Goal: Task Accomplishment & Management: Complete application form

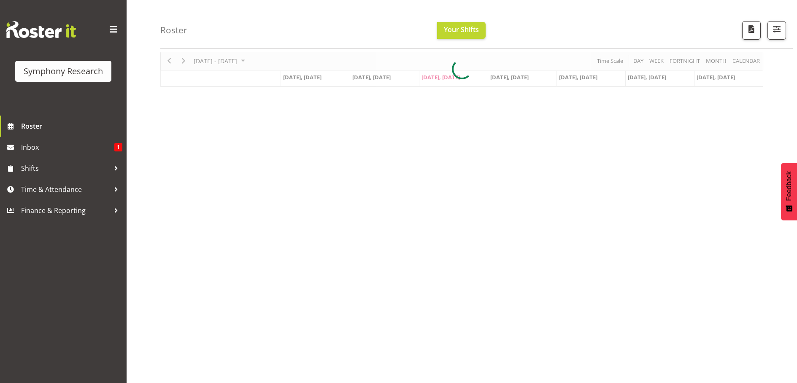
scroll to position [32, 0]
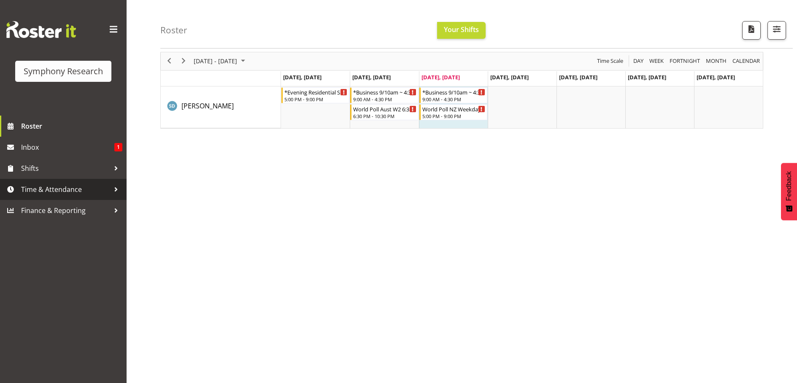
click at [79, 184] on span "Time & Attendance" at bounding box center [65, 189] width 89 height 13
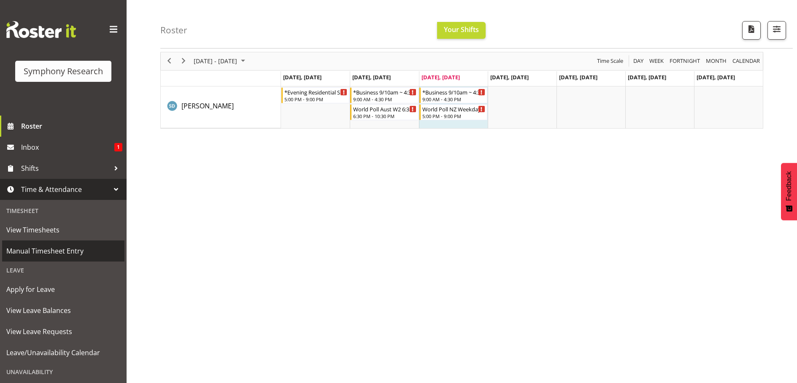
click at [57, 251] on span "Manual Timesheet Entry" at bounding box center [63, 251] width 114 height 13
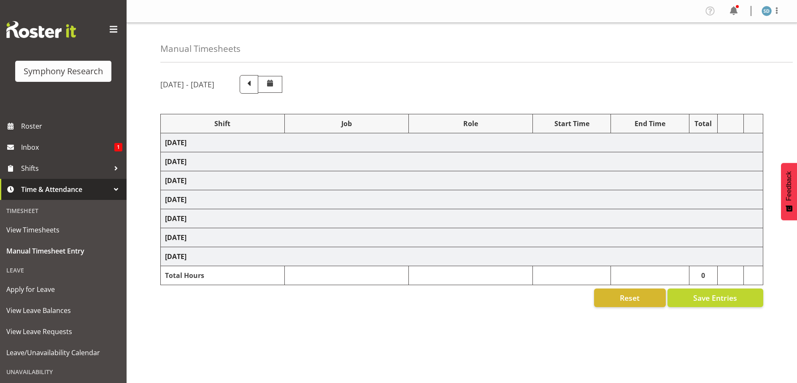
select select "57853"
select select "10536"
select select "47"
select select "57339"
select select "10499"
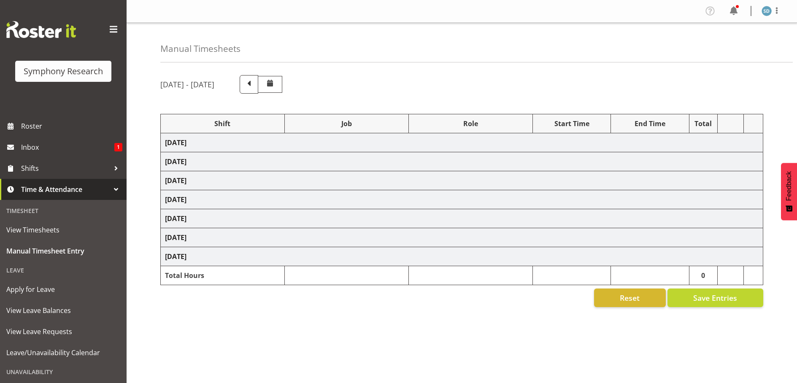
select select "47"
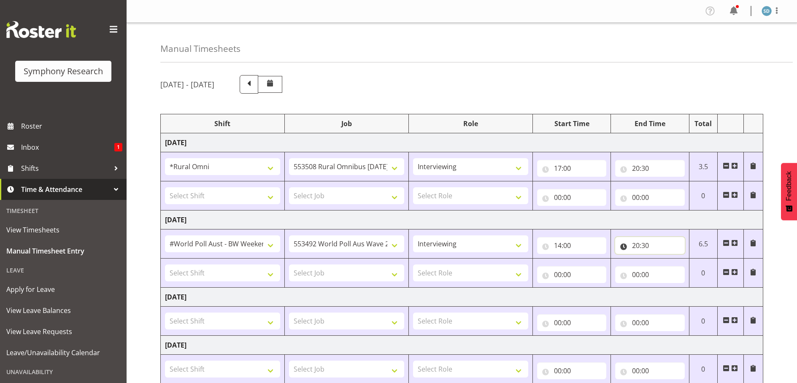
click at [636, 246] on input "20:30" at bounding box center [650, 245] width 70 height 17
click at [693, 266] on select "00 01 02 03 04 05 06 07 08 09 10 11 12 13 14 15 16 17 18 19 20 21 22 23 24 25 2…" at bounding box center [694, 267] width 19 height 17
select select "20"
click at [685, 259] on select "00 01 02 03 04 05 06 07 08 09 10 11 12 13 14 15 16 17 18 19 20 21 22 23 24 25 2…" at bounding box center [694, 267] width 19 height 17
type input "20:20"
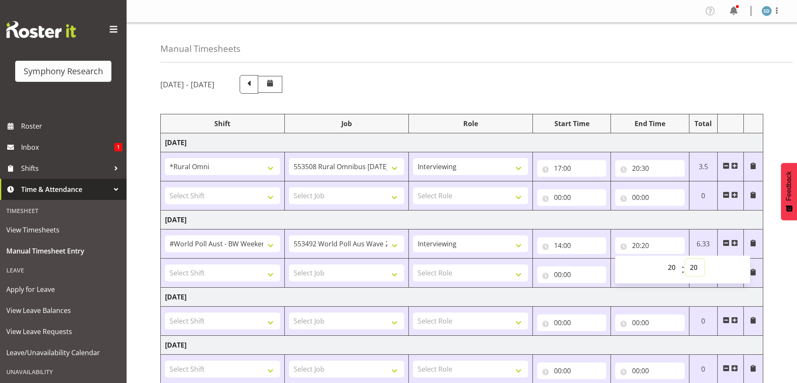
click at [696, 267] on select "00 01 02 03 04 05 06 07 08 09 10 11 12 13 14 15 16 17 18 19 20 21 22 23 24 25 2…" at bounding box center [694, 267] width 19 height 17
select select "0"
click at [685, 259] on select "00 01 02 03 04 05 06 07 08 09 10 11 12 13 14 15 16 17 18 19 20 21 22 23 24 25 2…" at bounding box center [694, 267] width 19 height 17
type input "20:00"
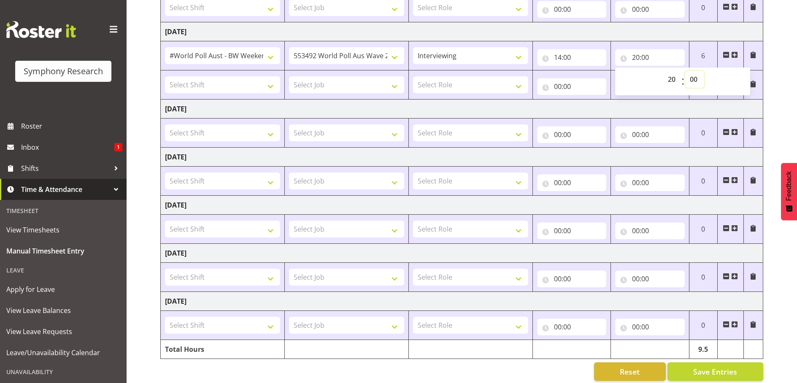
scroll to position [199, 0]
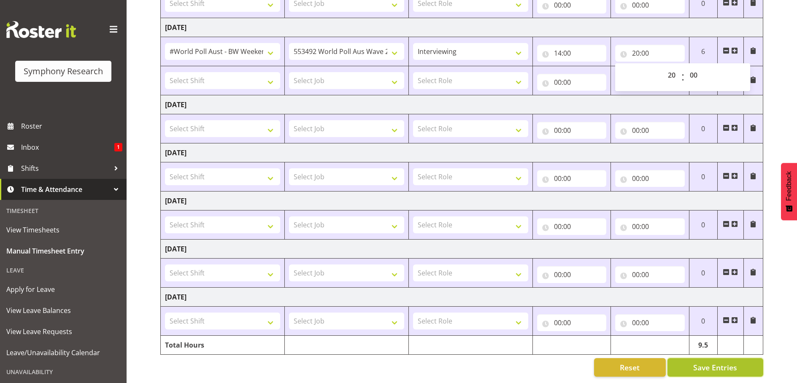
click at [714, 362] on span "Save Entries" at bounding box center [715, 367] width 44 height 11
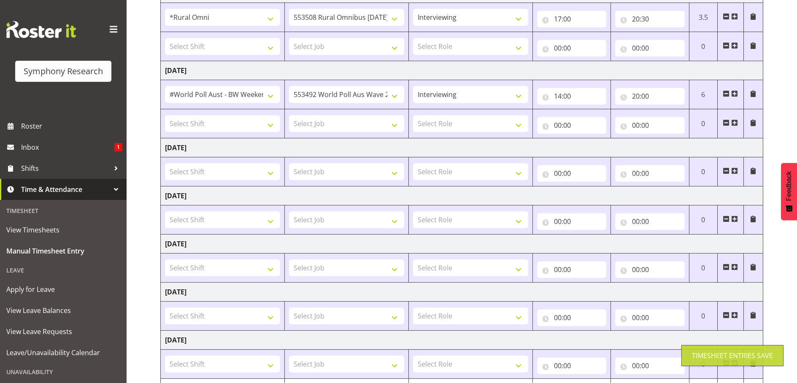
scroll to position [72, 0]
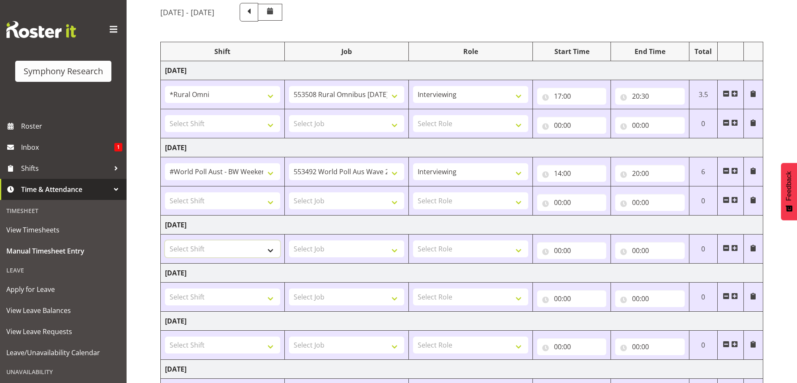
click at [273, 251] on select "Select Shift !!Project Briefing (Job to be assigned) !!Weekend Residential (Ros…" at bounding box center [222, 248] width 115 height 17
select select "41604"
click at [165, 240] on select "Select Shift !!Project Briefing (Job to be assigned) !!Weekend Residential (Ros…" at bounding box center [222, 248] width 115 height 17
click at [396, 248] on select "Select Job 550060 IF Admin 553492 World Poll Aus Wave 2 Main 2025 553493 World …" at bounding box center [346, 248] width 115 height 17
select select "10527"
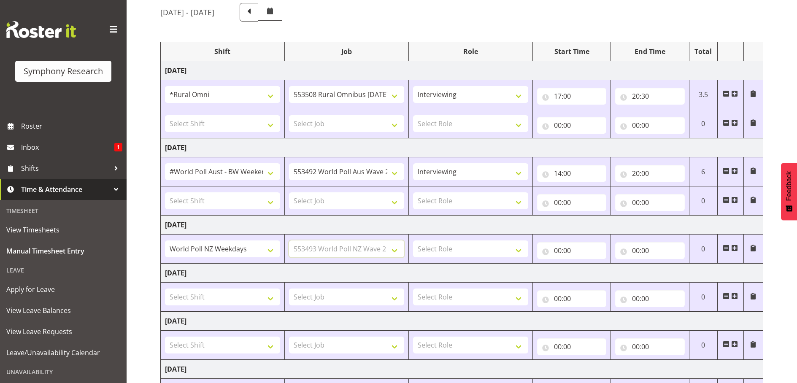
click at [289, 240] on select "Select Job 550060 IF Admin 553492 World Poll Aus Wave 2 Main 2025 553493 World …" at bounding box center [346, 248] width 115 height 17
click at [515, 249] on select "Select Role Briefing Interviewing" at bounding box center [470, 248] width 115 height 17
select select "47"
click at [413, 240] on select "Select Role Briefing Interviewing" at bounding box center [470, 248] width 115 height 17
click at [565, 245] on input "00:00" at bounding box center [572, 250] width 70 height 17
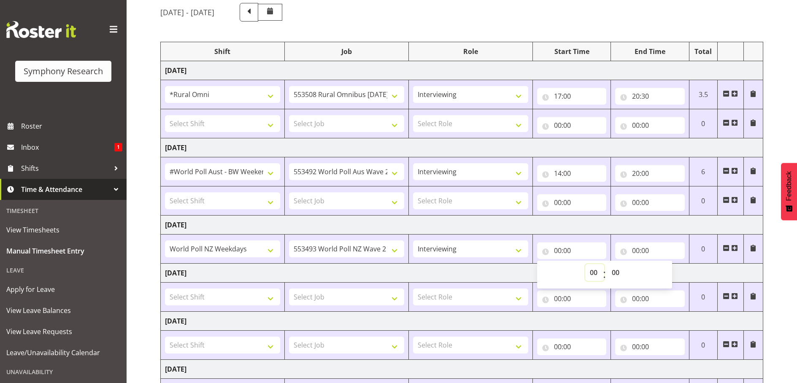
click at [597, 273] on select "00 01 02 03 04 05 06 07 08 09 10 11 12 13 14 15 16 17 18 19 20 21 22 23" at bounding box center [594, 272] width 19 height 17
select select "11"
click at [585, 264] on select "00 01 02 03 04 05 06 07 08 09 10 11 12 13 14 15 16 17 18 19 20 21 22 23" at bounding box center [594, 272] width 19 height 17
type input "11:00"
click at [639, 251] on input "00:00" at bounding box center [650, 250] width 70 height 17
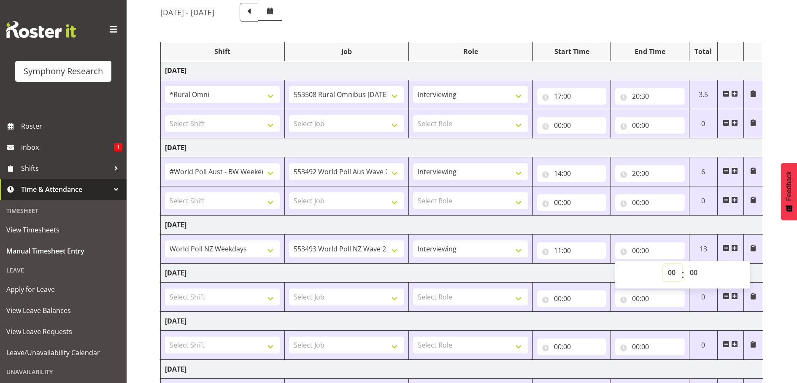
drag, startPoint x: 668, startPoint y: 270, endPoint x: 651, endPoint y: 209, distance: 63.5
click at [668, 270] on select "00 01 02 03 04 05 06 07 08 09 10 11 12 13 14 15 16 17 18 19 20 21 22 23" at bounding box center [672, 272] width 19 height 17
select select "20"
click at [663, 264] on select "00 01 02 03 04 05 06 07 08 09 10 11 12 13 14 15 16 17 18 19 20 21 22 23" at bounding box center [672, 272] width 19 height 17
type input "20:00"
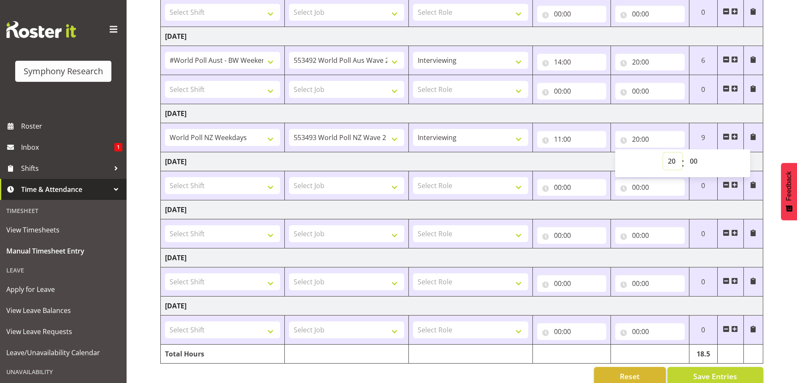
scroll to position [199, 0]
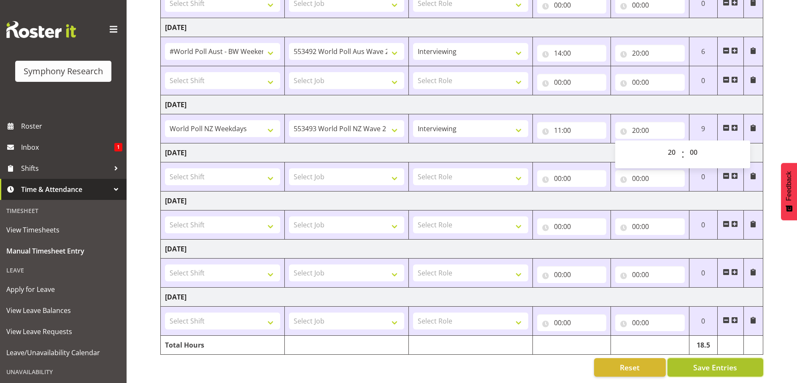
click at [716, 362] on span "Save Entries" at bounding box center [715, 367] width 44 height 11
click at [700, 358] on button "Save Entries" at bounding box center [715, 367] width 96 height 19
click at [718, 362] on span "Save Entries" at bounding box center [715, 367] width 44 height 11
